Goal: Task Accomplishment & Management: Use online tool/utility

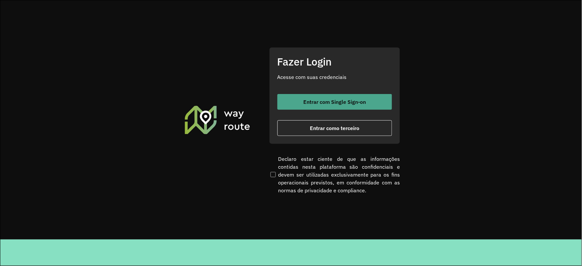
click at [332, 102] on span "Entrar com Single Sign-on" at bounding box center [334, 101] width 63 height 5
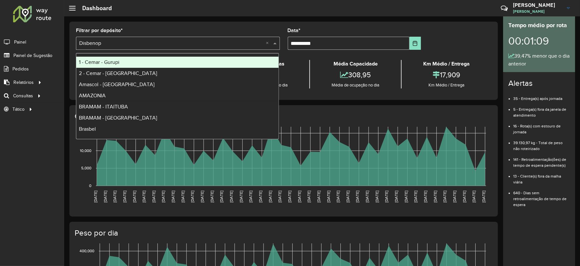
click at [225, 38] on div "Selecione um depósito × Disbenop ×" at bounding box center [178, 43] width 204 height 13
type input "****"
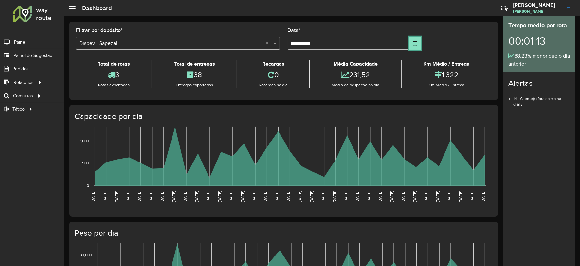
click at [419, 41] on button "Choose Date" at bounding box center [414, 43] width 11 height 13
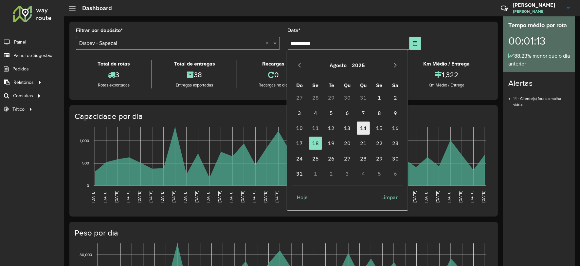
click at [367, 126] on span "14" at bounding box center [363, 127] width 13 height 13
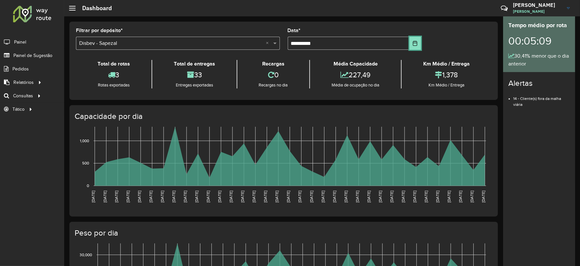
click at [412, 41] on icon "Choose Date" at bounding box center [414, 43] width 5 height 5
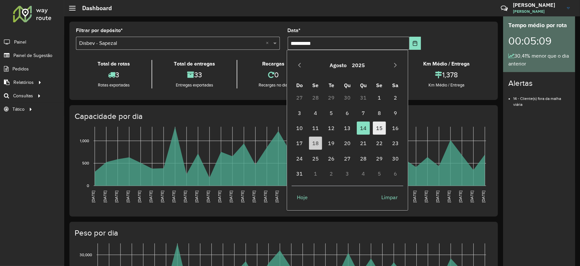
click at [378, 128] on span "15" at bounding box center [379, 127] width 13 height 13
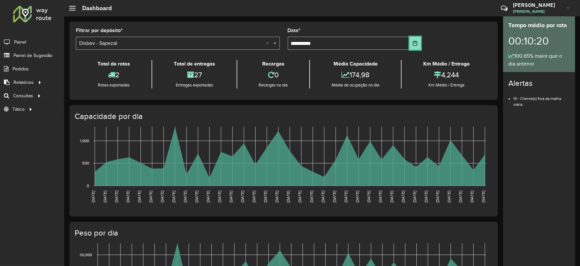
click at [413, 43] on icon "Choose Date" at bounding box center [415, 43] width 4 height 5
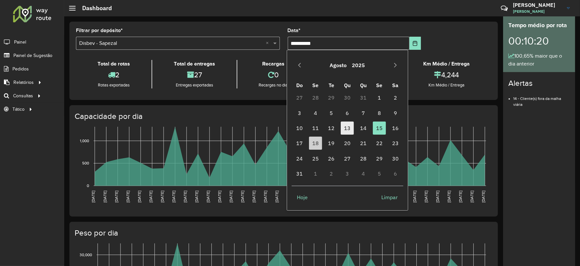
click at [347, 129] on span "13" at bounding box center [347, 127] width 13 height 13
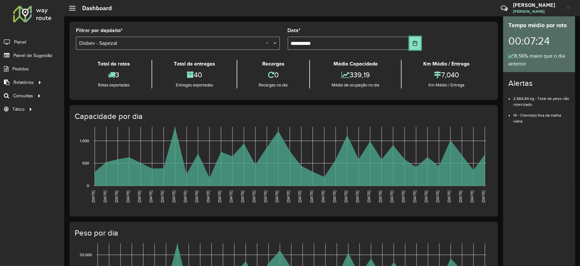
click at [414, 45] on icon "Choose Date" at bounding box center [414, 43] width 5 height 5
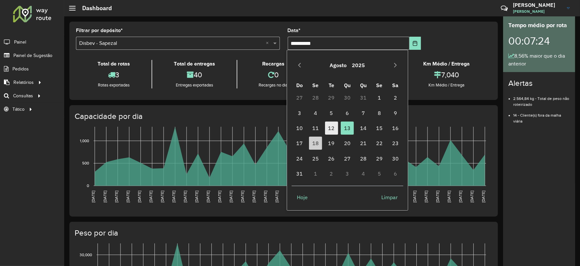
click at [333, 128] on span "12" at bounding box center [331, 127] width 13 height 13
type input "**********"
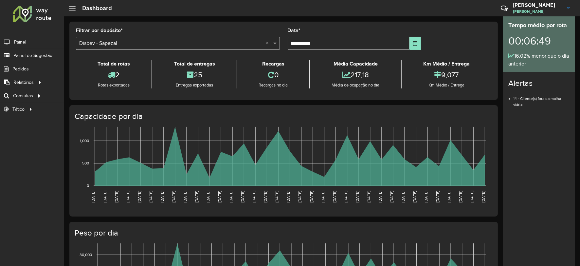
click at [391, 107] on div "Capacidade por dia 01/07/2025 01/07/2025 02/07/2025 02/07/2025 03/07/2025 03/07…" at bounding box center [283, 160] width 428 height 111
drag, startPoint x: 373, startPoint y: 68, endPoint x: 374, endPoint y: 77, distance: 9.1
click at [359, 76] on div "217,18" at bounding box center [356, 75] width 88 height 14
click at [374, 77] on div "217,18" at bounding box center [356, 75] width 88 height 14
drag, startPoint x: 374, startPoint y: 77, endPoint x: 326, endPoint y: 63, distance: 50.3
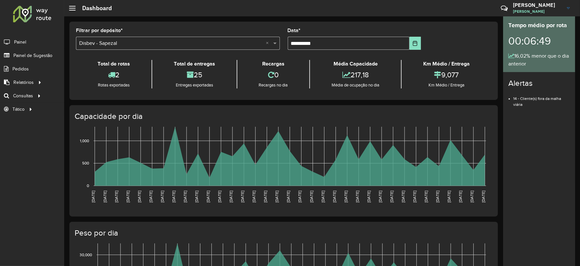
click at [327, 63] on div "Média Capacidade 217,18 Média de ocupação no dia" at bounding box center [355, 74] width 92 height 28
click at [379, 57] on div "Total de rotas 2 Rotas exportadas Total de entregas 25 Entregas exportadas Reca…" at bounding box center [283, 74] width 415 height 38
click at [414, 43] on icon "Choose Date" at bounding box center [415, 43] width 4 height 5
click at [209, 22] on div "**********" at bounding box center [283, 61] width 428 height 78
